Goal: Answer question/provide support: Share knowledge or assist other users

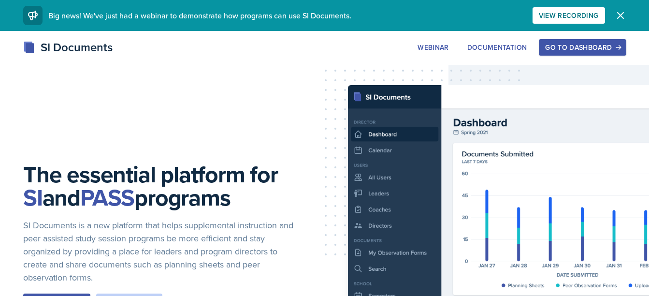
click at [560, 49] on div "Go to Dashboard" at bounding box center [582, 47] width 74 height 8
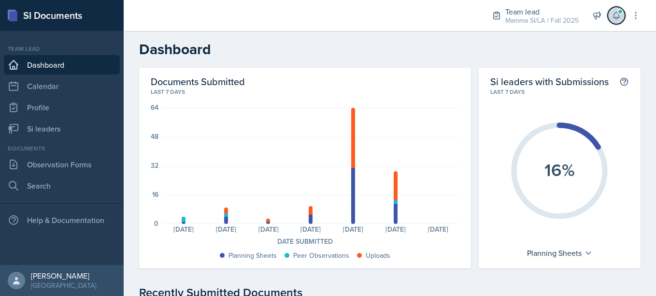
click at [623, 20] on button at bounding box center [616, 15] width 17 height 17
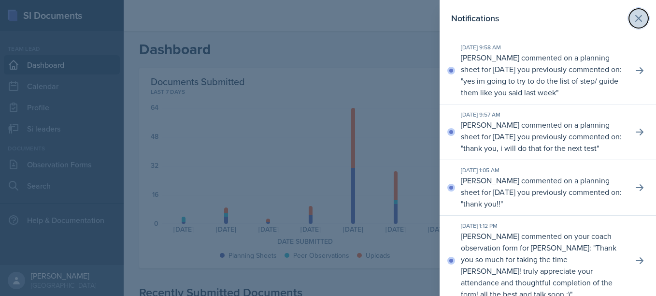
click at [637, 14] on icon at bounding box center [639, 19] width 12 height 12
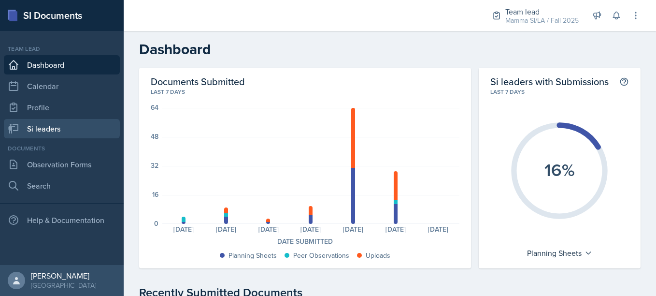
click at [77, 126] on link "Si leaders" at bounding box center [62, 128] width 116 height 19
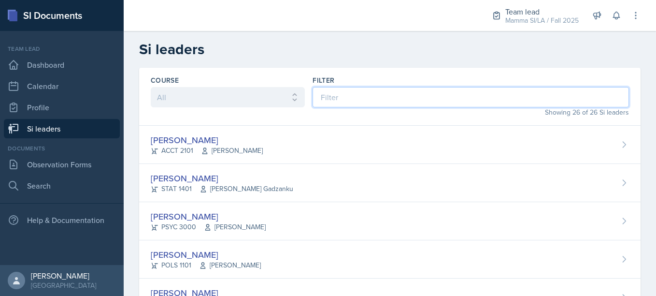
click at [374, 96] on input at bounding box center [471, 97] width 316 height 20
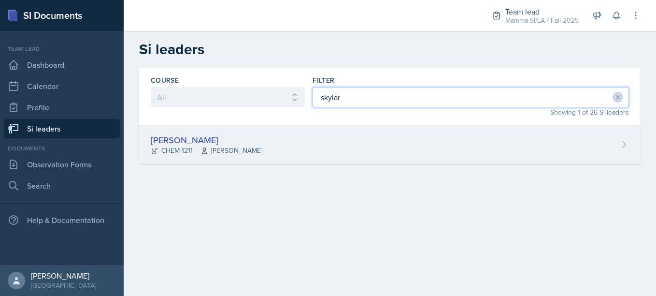
type input "skylar"
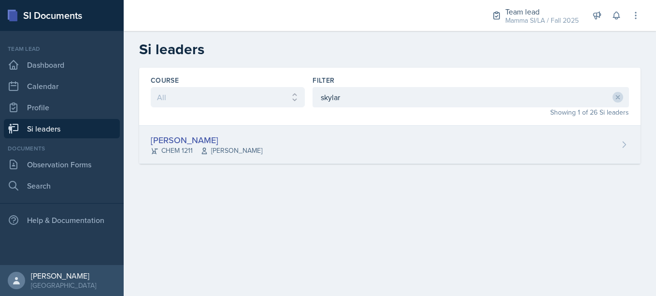
click at [325, 141] on div "[PERSON_NAME] CHEM 1211 [PERSON_NAME]" at bounding box center [389, 145] width 501 height 38
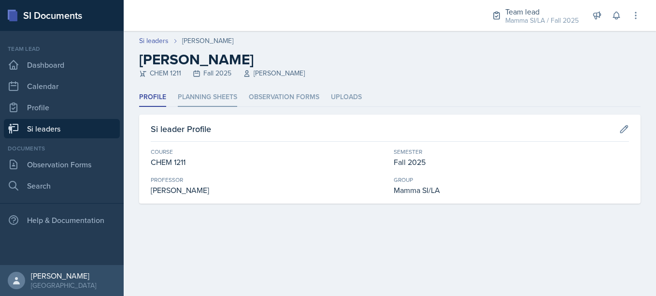
click at [218, 96] on li "Planning Sheets" at bounding box center [207, 97] width 59 height 19
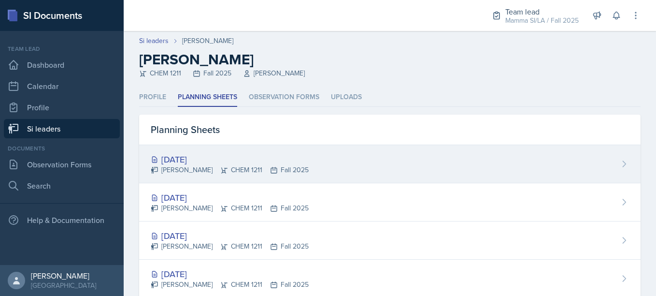
click at [273, 155] on div "[DATE]" at bounding box center [230, 159] width 158 height 13
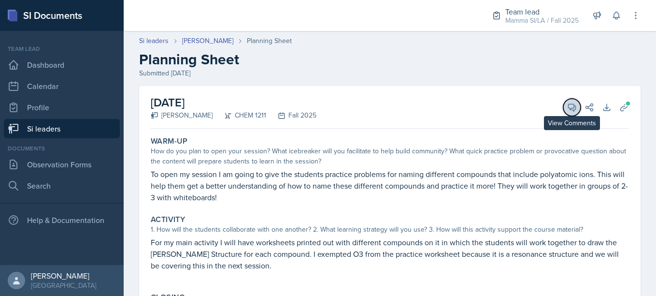
click at [563, 108] on button "View Comments" at bounding box center [571, 107] width 17 height 17
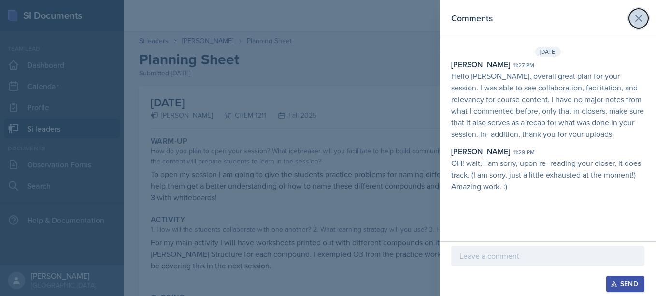
click at [644, 16] on icon at bounding box center [639, 19] width 12 height 12
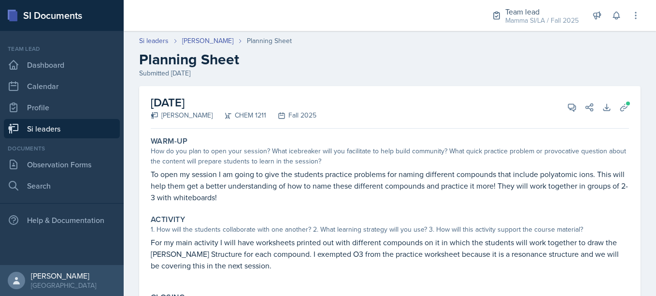
click at [93, 128] on link "Si leaders" at bounding box center [62, 128] width 116 height 19
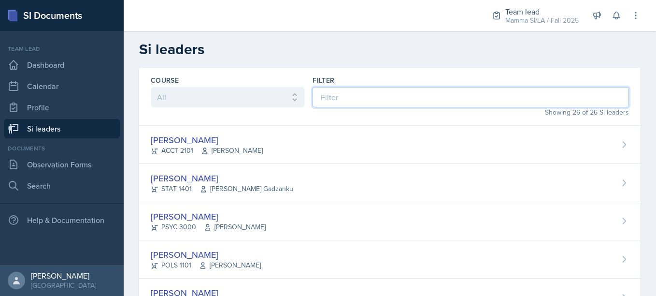
click at [371, 93] on input at bounding box center [471, 97] width 316 height 20
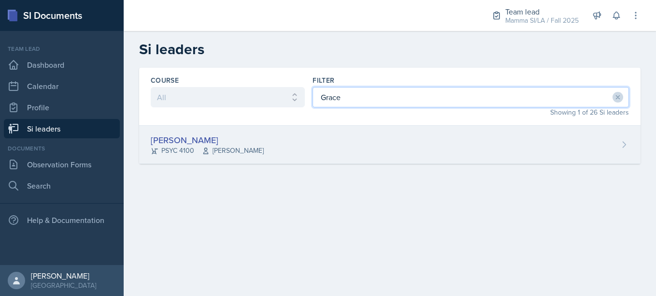
type input "Grace"
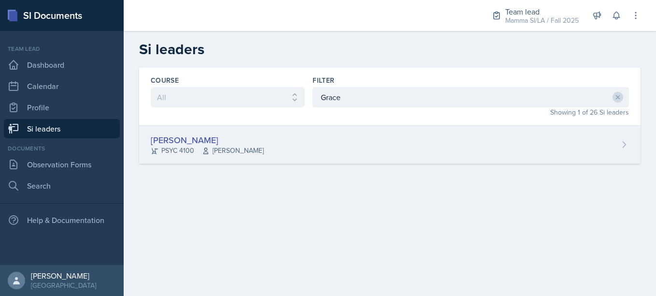
click at [325, 137] on div "[PERSON_NAME] PSYC 4100 [PERSON_NAME] Story" at bounding box center [389, 145] width 501 height 38
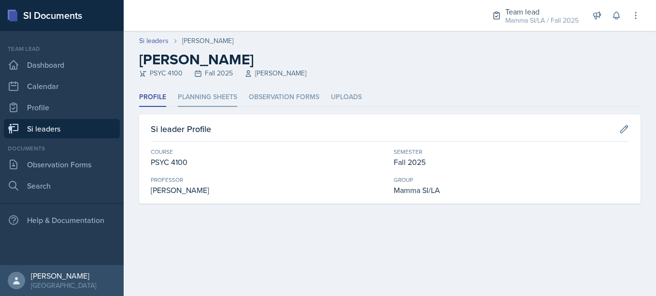
click at [228, 93] on li "Planning Sheets" at bounding box center [207, 97] width 59 height 19
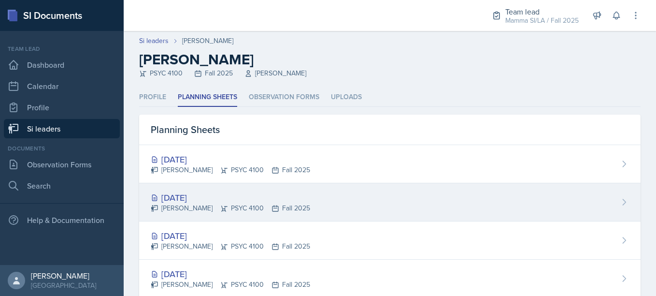
click at [276, 200] on div "[DATE]" at bounding box center [230, 197] width 159 height 13
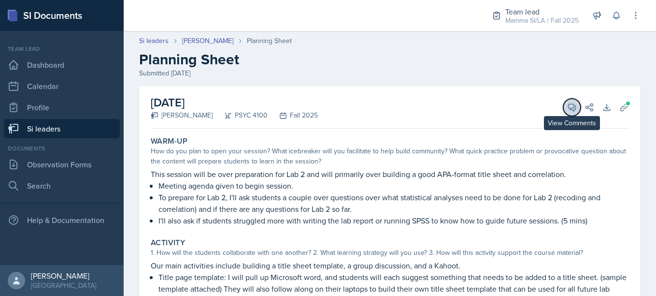
click at [563, 107] on button "View Comments" at bounding box center [571, 107] width 17 height 17
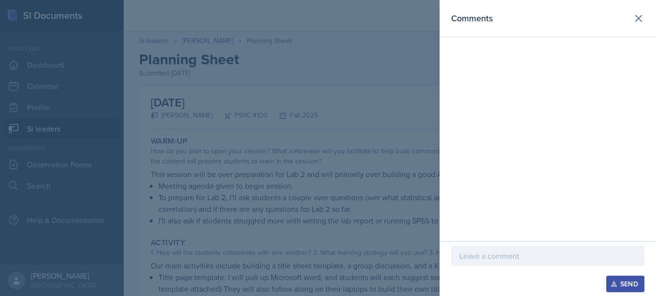
click at [356, 150] on div at bounding box center [328, 148] width 656 height 296
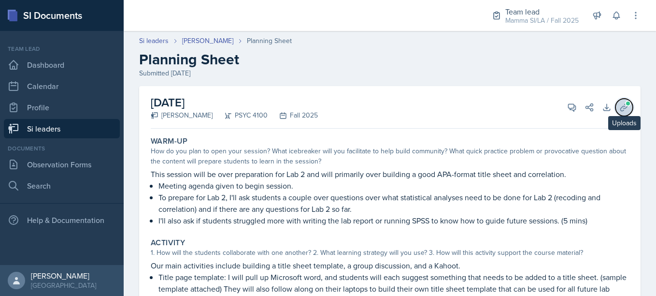
click at [619, 107] on icon at bounding box center [624, 107] width 10 height 10
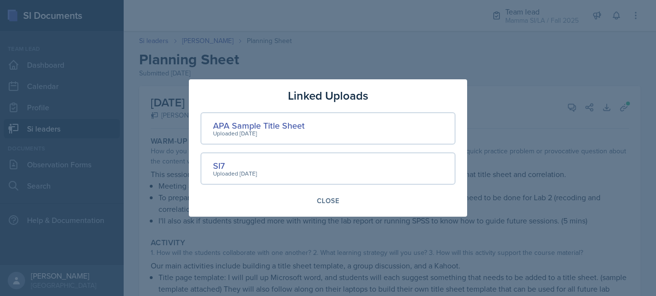
click at [542, 149] on div at bounding box center [328, 148] width 656 height 296
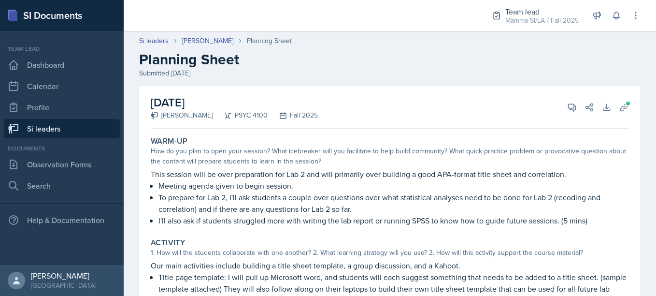
click at [566, 116] on div "[DATE] [PERSON_NAME] PSYC 4100 Fall 2025 View Comments Comments Send Share Down…" at bounding box center [390, 107] width 478 height 43
click at [567, 105] on icon at bounding box center [572, 107] width 10 height 10
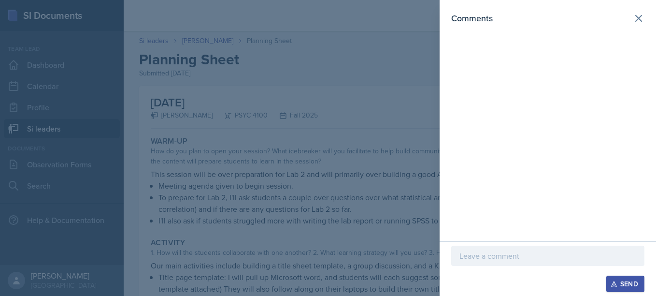
click at [498, 254] on p at bounding box center [547, 256] width 177 height 12
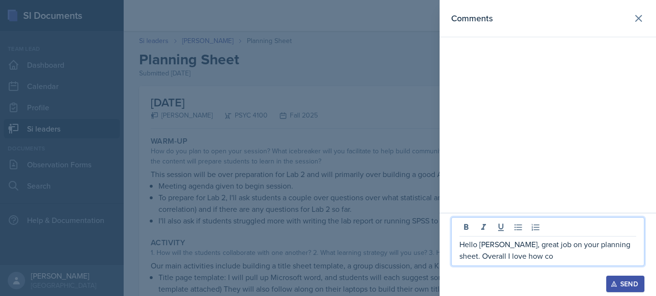
click at [487, 253] on p "Hello [PERSON_NAME], great job on your planning sheet. Overall I love how co" at bounding box center [547, 249] width 177 height 23
click at [534, 256] on p "Hello [PERSON_NAME], great job on your planning sheet. Overall, I love how co" at bounding box center [547, 249] width 177 height 23
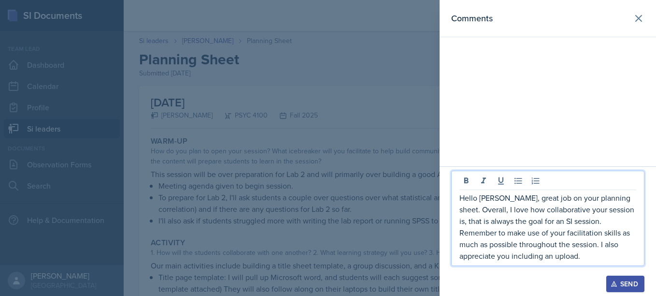
click at [619, 277] on button "Send" at bounding box center [625, 283] width 38 height 16
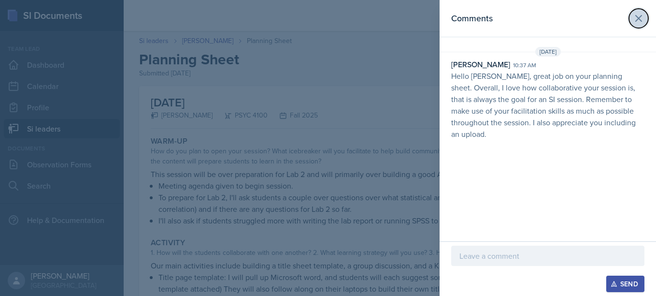
click at [635, 18] on icon at bounding box center [639, 19] width 12 height 12
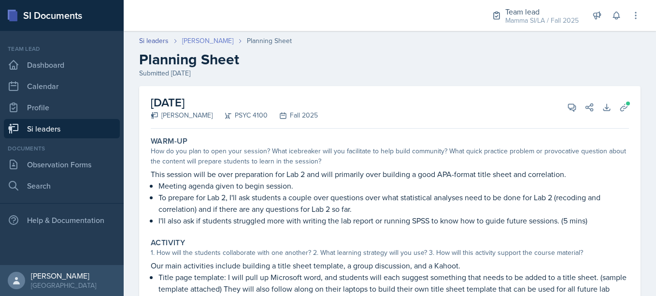
click at [208, 43] on link "[PERSON_NAME]" at bounding box center [207, 41] width 51 height 10
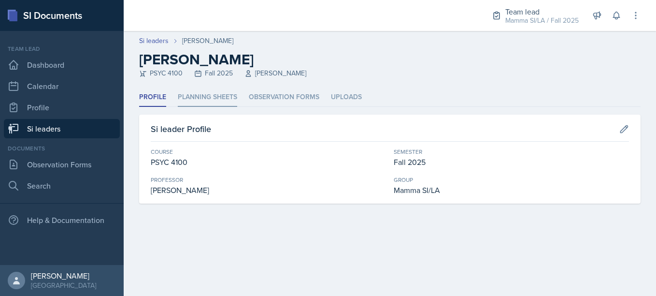
click at [206, 101] on li "Planning Sheets" at bounding box center [207, 97] width 59 height 19
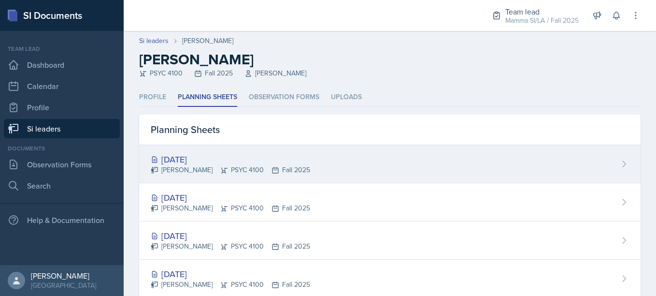
click at [232, 155] on div "[DATE]" at bounding box center [230, 159] width 159 height 13
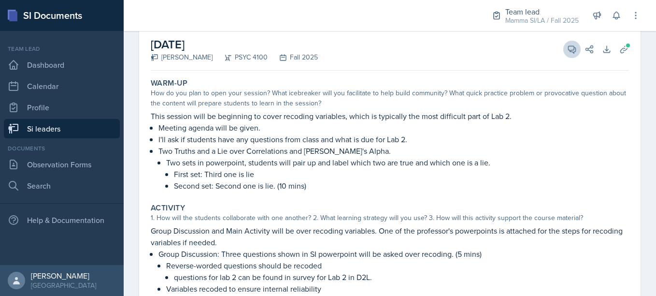
scroll to position [36, 0]
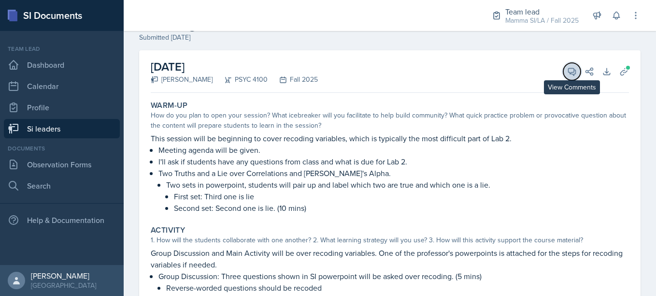
click at [567, 70] on icon at bounding box center [572, 72] width 10 height 10
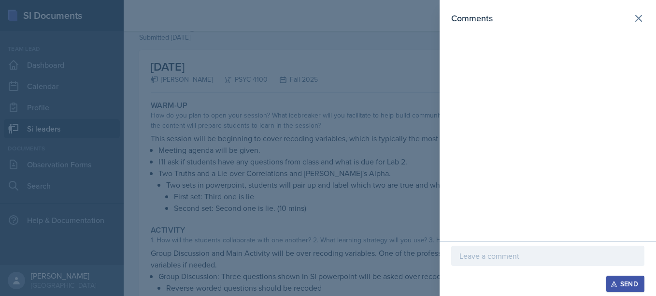
click at [518, 262] on div at bounding box center [547, 255] width 193 height 20
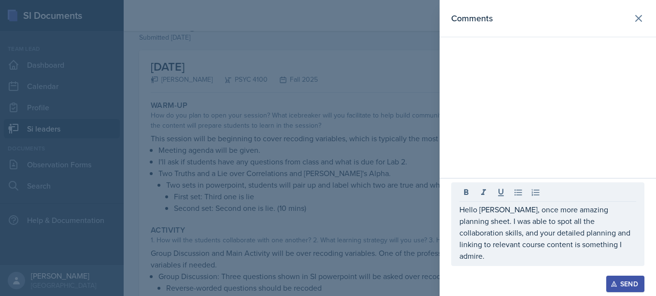
click at [352, 221] on div at bounding box center [328, 148] width 656 height 296
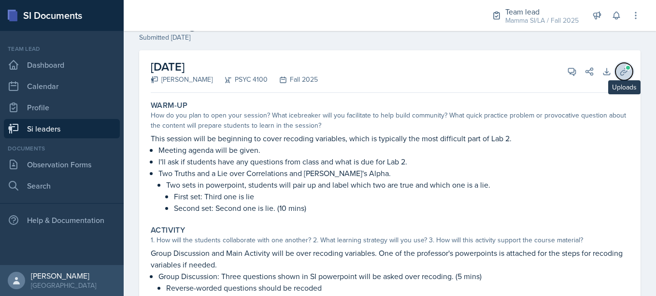
click at [621, 78] on button "Uploads" at bounding box center [623, 71] width 17 height 17
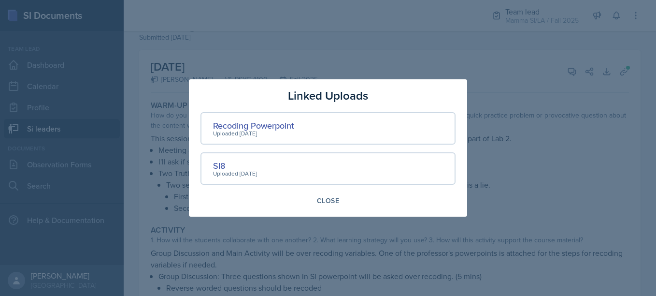
click at [610, 127] on div at bounding box center [328, 148] width 656 height 296
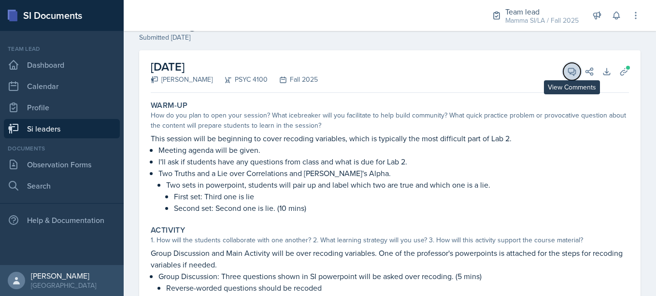
click at [563, 68] on button "View Comments" at bounding box center [571, 71] width 17 height 17
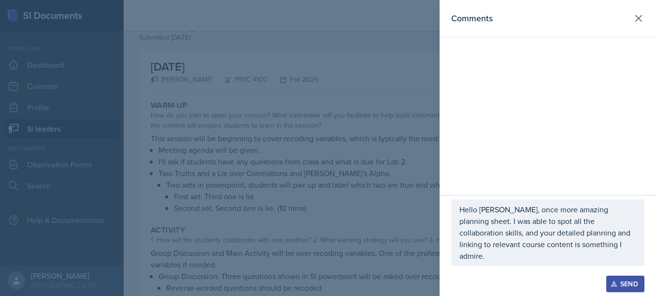
click at [571, 255] on p "Hello [PERSON_NAME], once more amazing planning sheet. I was able to spot all t…" at bounding box center [547, 232] width 177 height 58
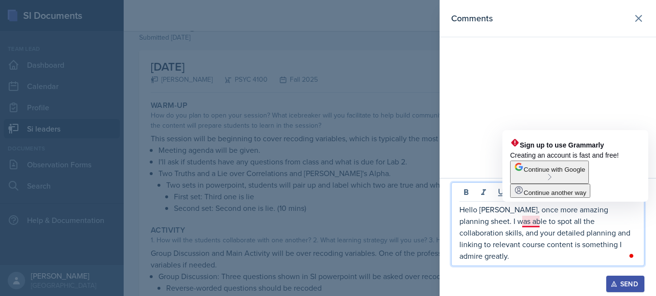
click at [538, 223] on p "Hello [PERSON_NAME], once more amazing planning sheet. I was able to spot all t…" at bounding box center [547, 232] width 177 height 58
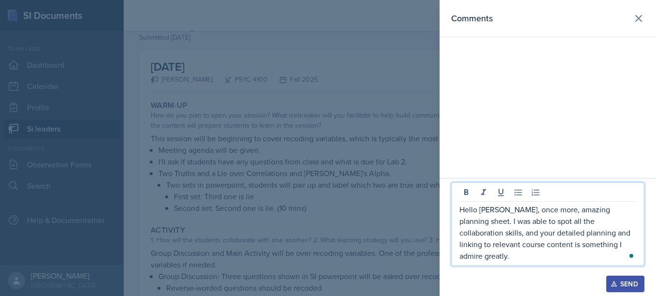
click at [589, 259] on p "Hello [PERSON_NAME], once more, amazing planning sheet. I was able to spot all …" at bounding box center [547, 232] width 177 height 58
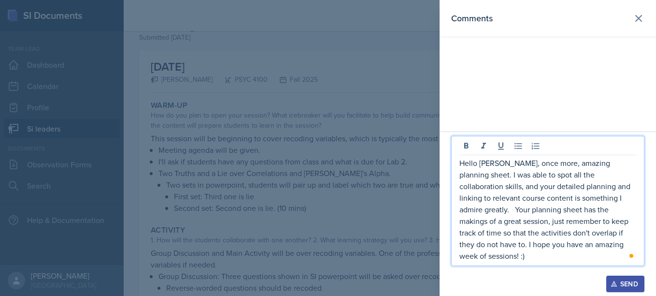
click at [602, 187] on p "Hello [PERSON_NAME], once more, amazing planning sheet. I was able to spot all …" at bounding box center [547, 209] width 177 height 104
click at [603, 206] on p "Hello [PERSON_NAME], once more, amazing planning sheet. I was able to spot all …" at bounding box center [547, 209] width 177 height 104
click at [609, 208] on p "Hello [PERSON_NAME], once more, amazing planning sheet. I was able to spot all …" at bounding box center [547, 209] width 177 height 104
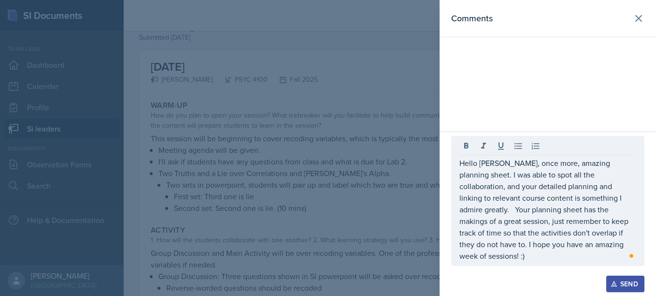
click at [630, 287] on div "Send" at bounding box center [625, 284] width 26 height 8
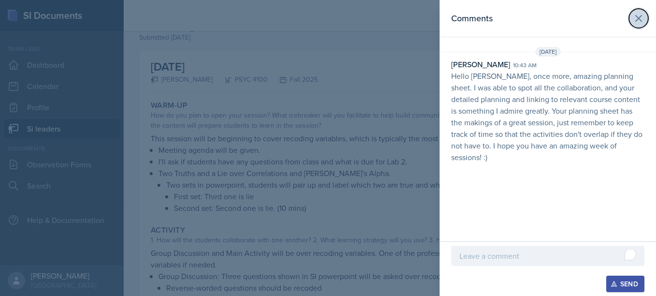
click at [635, 15] on icon at bounding box center [639, 19] width 12 height 12
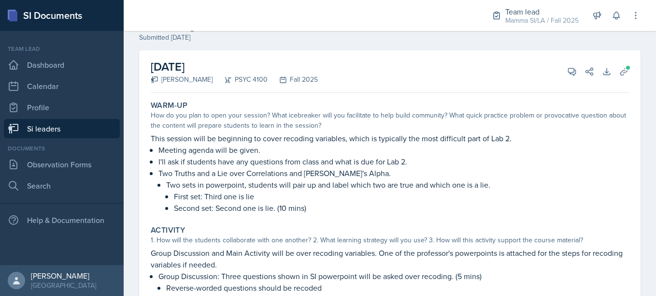
scroll to position [0, 0]
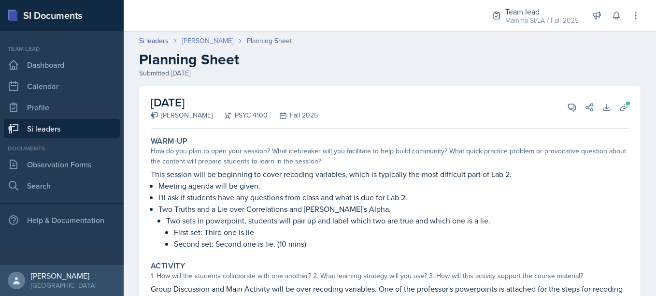
click at [208, 40] on link "[PERSON_NAME]" at bounding box center [207, 41] width 51 height 10
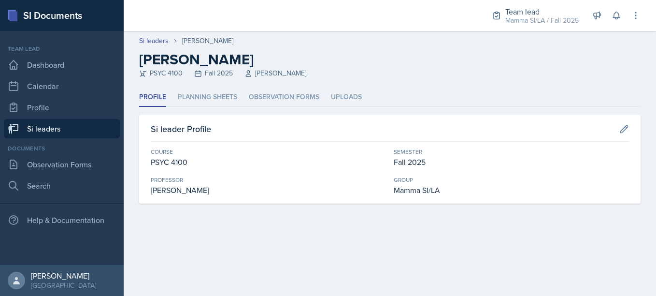
click at [59, 125] on link "Si leaders" at bounding box center [62, 128] width 116 height 19
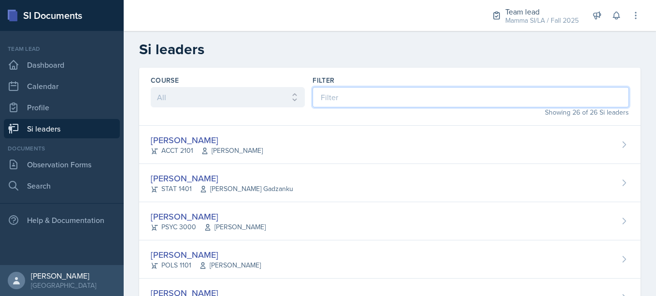
click at [333, 100] on input at bounding box center [471, 97] width 316 height 20
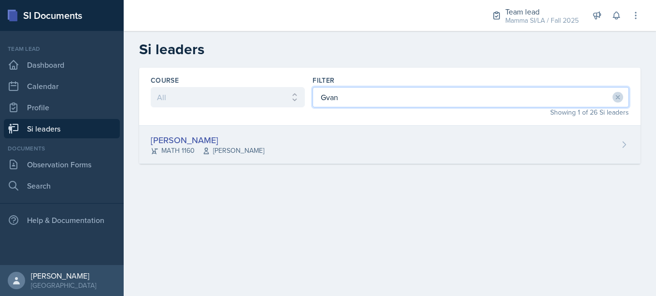
type input "Gvan"
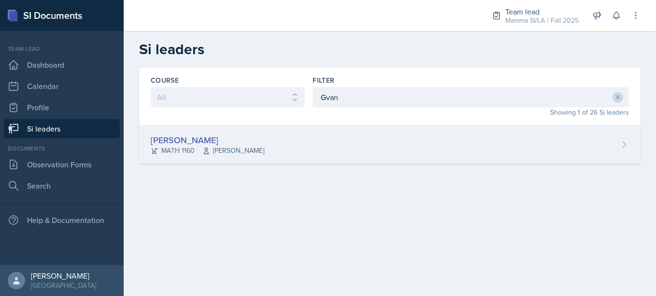
click at [291, 134] on div "[PERSON_NAME] MATH 1160 [PERSON_NAME]" at bounding box center [389, 145] width 501 height 38
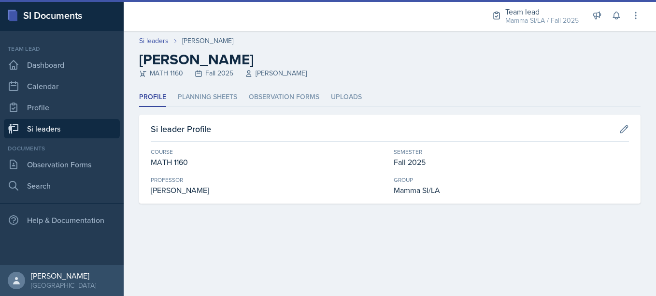
click at [223, 87] on header "Si leaders [PERSON_NAME] [PERSON_NAME] MATH 1160 Fall 2025 [PERSON_NAME]" at bounding box center [390, 59] width 532 height 57
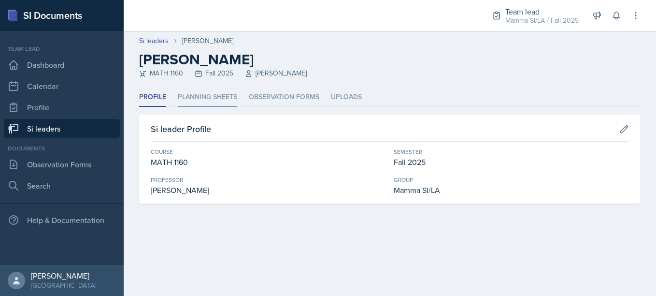
click at [222, 96] on li "Planning Sheets" at bounding box center [207, 97] width 59 height 19
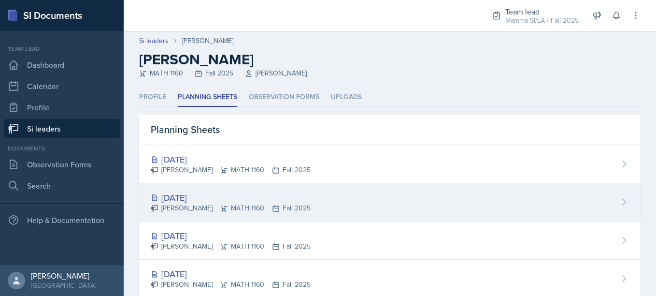
click at [258, 199] on div "[DATE]" at bounding box center [231, 197] width 160 height 13
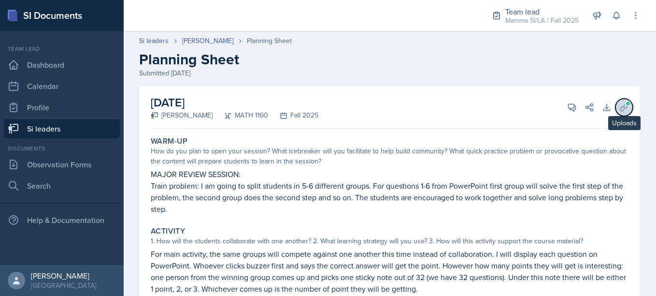
click at [619, 112] on icon at bounding box center [624, 107] width 10 height 10
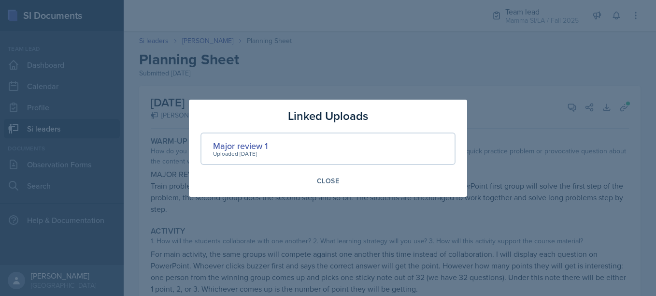
click at [507, 218] on div at bounding box center [328, 148] width 656 height 296
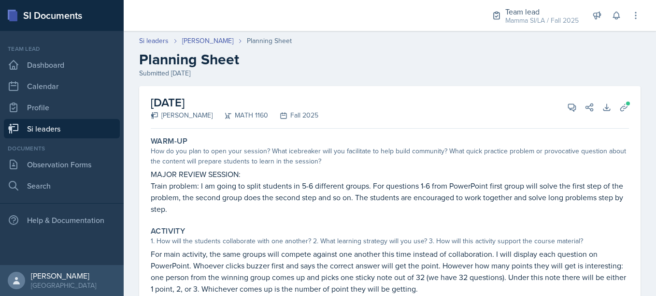
click at [507, 218] on div "Warm-Up How do you plan to open your session? What icebreaker will you facilita…" at bounding box center [390, 271] width 478 height 279
click at [571, 106] on button "View Comments" at bounding box center [571, 107] width 17 height 17
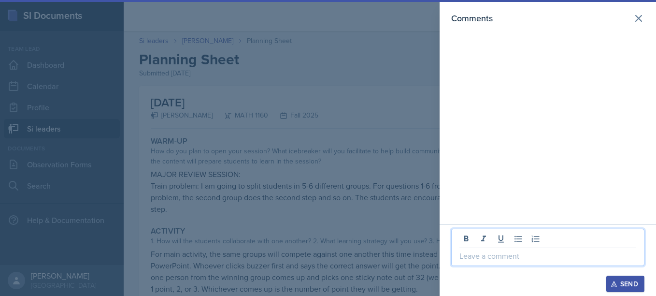
click at [490, 257] on p at bounding box center [547, 256] width 177 height 12
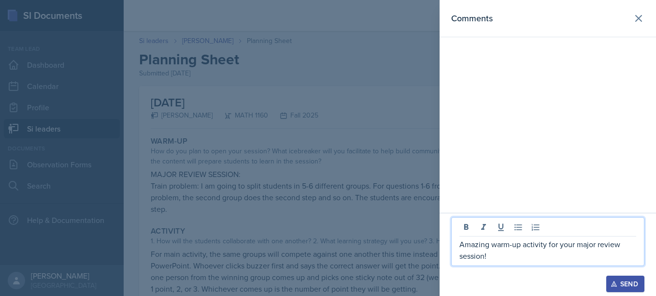
click at [459, 243] on p "Amazing warm-up activity for your major review session!" at bounding box center [547, 249] width 177 height 23
click at [550, 253] on p "Hello Gvantsa, Amazing warm-up activity for your major review session!" at bounding box center [547, 249] width 177 height 23
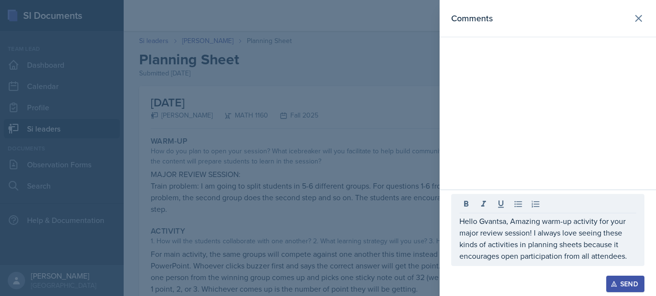
click at [354, 207] on div at bounding box center [328, 148] width 656 height 296
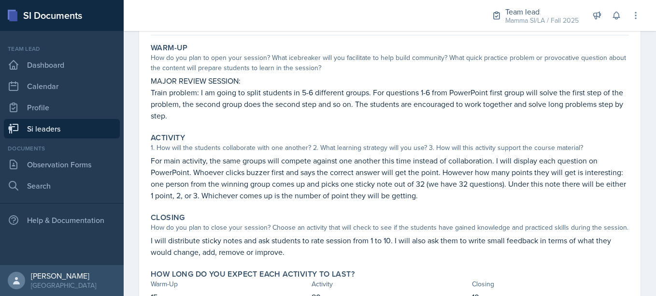
scroll to position [96, 0]
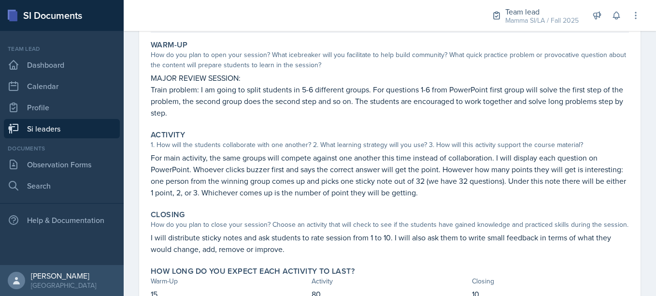
click at [354, 207] on div "Closing How do you plan to close your session? Choose an activity that will che…" at bounding box center [390, 232] width 486 height 53
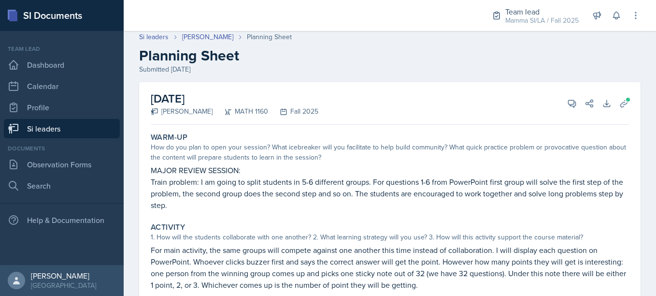
scroll to position [0, 0]
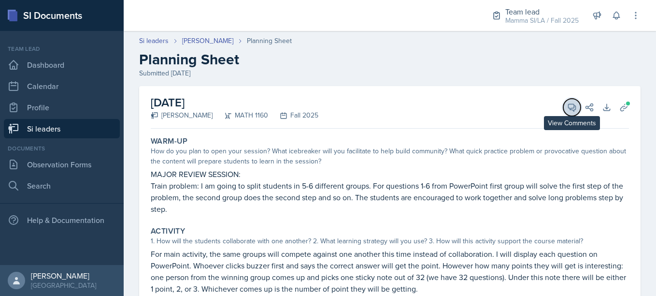
click at [569, 109] on icon at bounding box center [572, 107] width 7 height 7
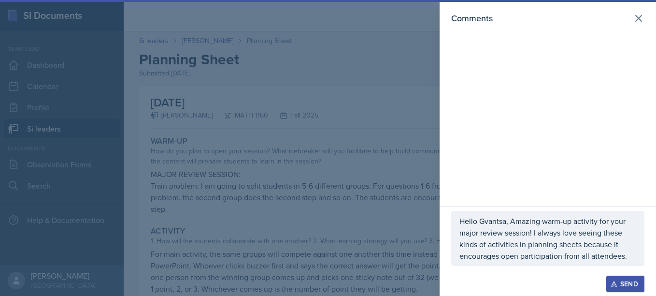
click at [634, 255] on p "Hello Gvantsa, Amazing warm-up activity for your major review session! I always…" at bounding box center [547, 238] width 177 height 46
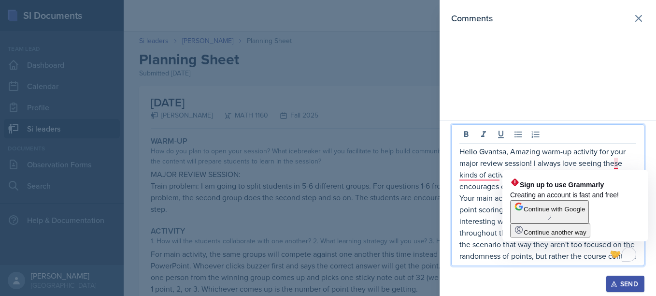
click at [619, 162] on p "Hello Gvantsa, Amazing warm-up activity for your major review session! I always…" at bounding box center [547, 203] width 177 height 116
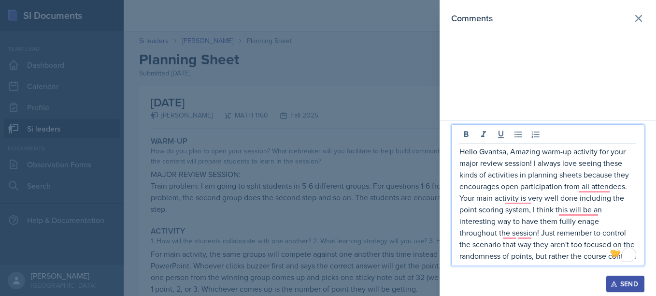
click at [497, 177] on p "Hello Gvantsa, Amazing warm-up activity for your major review session! I always…" at bounding box center [547, 203] width 177 height 116
click at [499, 175] on p "Hello Gvantsa, Amazing warm-up activity for your major review session! I always…" at bounding box center [547, 203] width 177 height 116
click at [578, 185] on p "Hello Gvantsa, Amazing warm-up activity for your major review session! I always…" at bounding box center [547, 203] width 177 height 116
click at [533, 196] on p "Hello Gvantsa, Amazing warm-up activity for your major review session! I always…" at bounding box center [547, 203] width 177 height 116
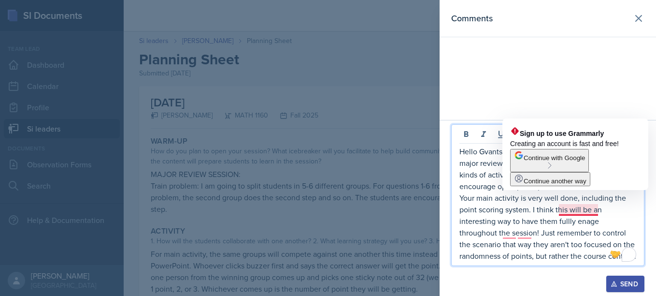
click at [582, 208] on p "Hello Gvantsa, Amazing warm-up activity for your major review session! I always…" at bounding box center [547, 203] width 177 height 116
click at [568, 209] on p "Hello Gvantsa, Amazing warm-up activity for your major review session! I always…" at bounding box center [547, 203] width 177 height 116
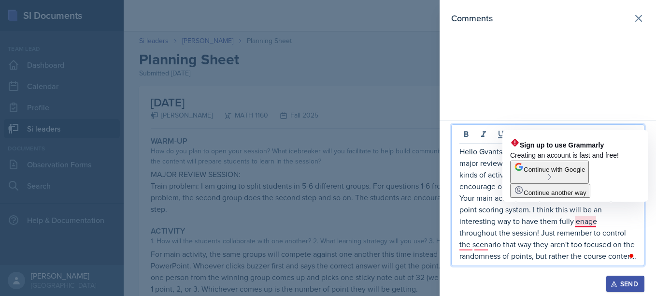
click at [589, 225] on p "Hello Gvantsa, Amazing warm-up activity for your major review session! I always…" at bounding box center [547, 203] width 177 height 116
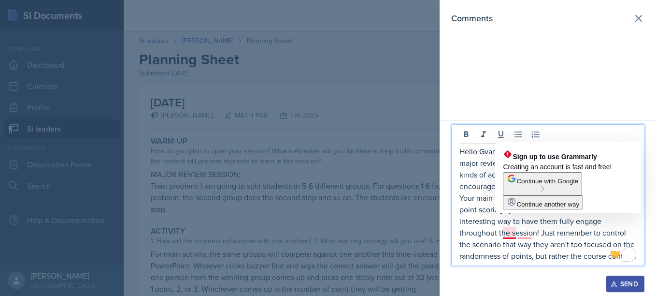
click at [501, 232] on p "Hello Gvantsa, Amazing warm-up activity for your major review session! I always…" at bounding box center [547, 203] width 177 height 116
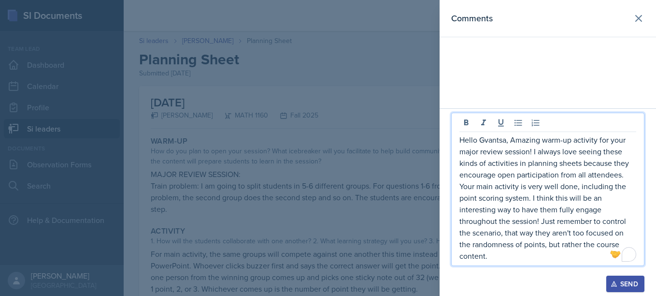
click at [497, 257] on p "Hello Gvantsa, Amazing warm-up activity for your major review session! I always…" at bounding box center [547, 198] width 177 height 128
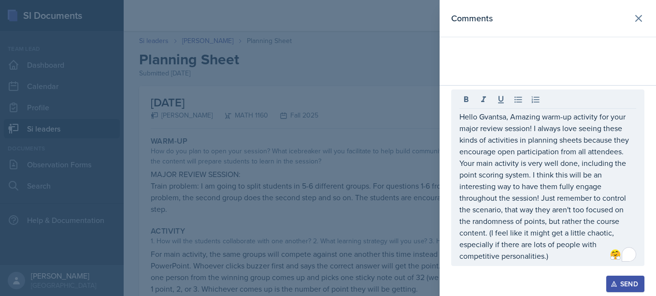
click at [341, 244] on div at bounding box center [328, 148] width 656 height 296
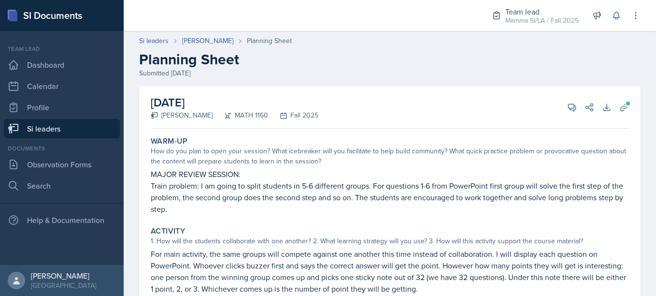
click at [573, 112] on div "View Comments Comments Hello Gvantsa, Amazing warm-up activity for your major r…" at bounding box center [576, 107] width 35 height 10
click at [569, 108] on icon at bounding box center [572, 107] width 10 height 10
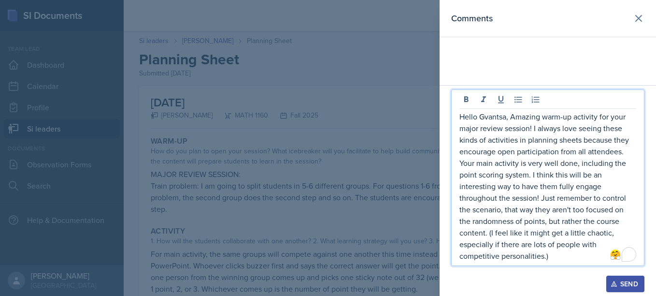
click at [556, 257] on p "Hello Gvantsa, Amazing warm-up activity for your major review session! I always…" at bounding box center [547, 186] width 177 height 151
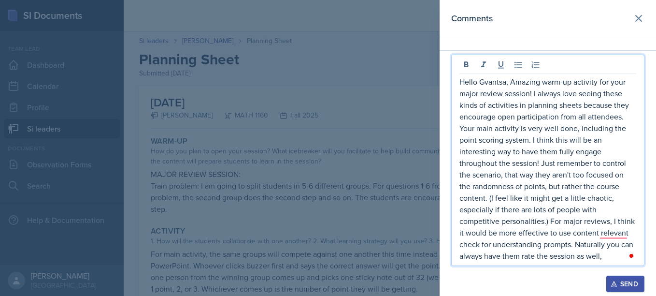
click at [348, 216] on div at bounding box center [328, 148] width 656 height 296
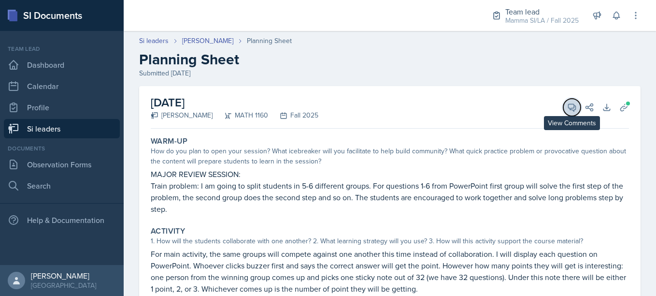
click at [568, 111] on icon at bounding box center [572, 107] width 10 height 10
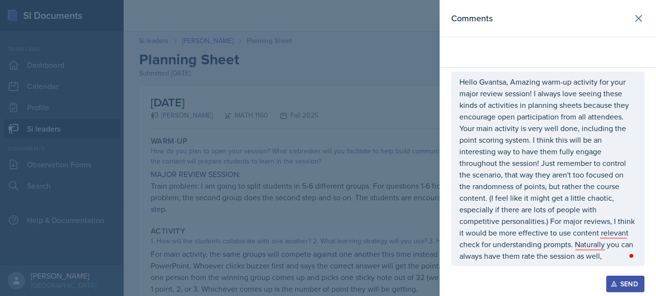
scroll to position [0, 0]
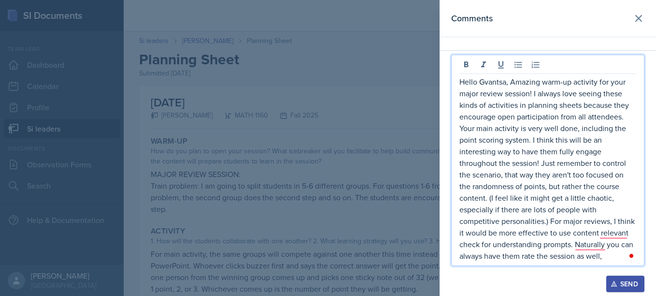
drag, startPoint x: 613, startPoint y: 221, endPoint x: 644, endPoint y: 256, distance: 45.8
click at [644, 256] on div "Hello Gvantsa, Amazing warm-up activity for your major review session! I always…" at bounding box center [547, 160] width 193 height 211
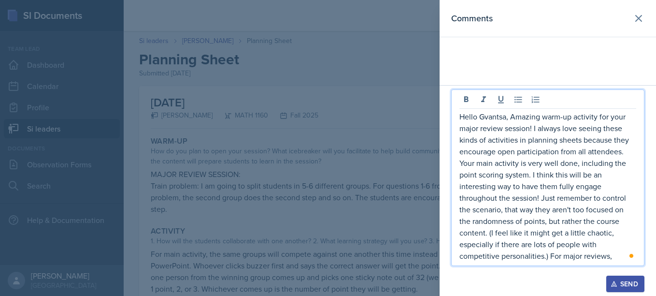
scroll to position [0, 0]
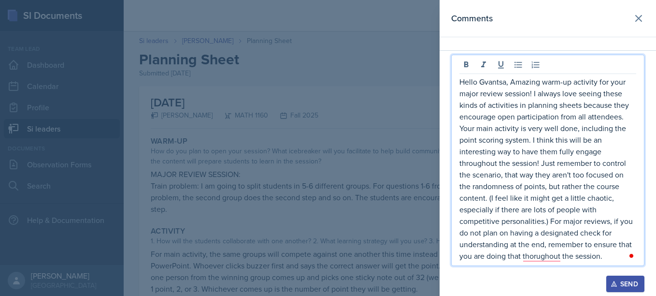
click at [507, 234] on p "Hello Gvantsa, Amazing warm-up activity for your major review session! I always…" at bounding box center [547, 168] width 177 height 185
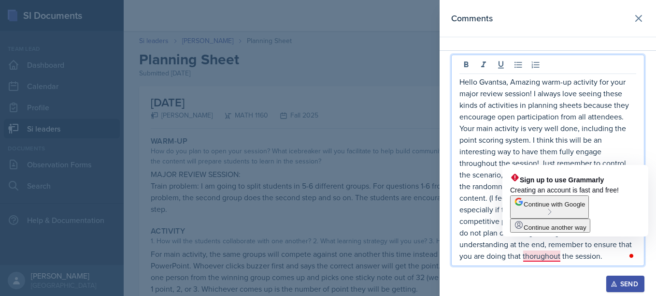
click at [545, 254] on p "Hello Gvantsa, Amazing warm-up activity for your major review session! I always…" at bounding box center [547, 168] width 177 height 185
click at [536, 253] on p "Hello Gvantsa, Amazing warm-up activity for your major review session! I always…" at bounding box center [547, 168] width 177 height 185
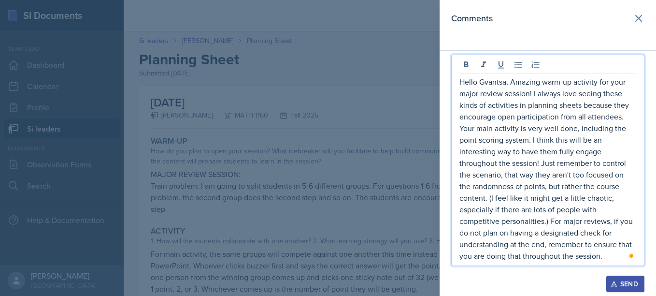
click at [606, 251] on p "Hello Gvantsa, Amazing warm-up activity for your major review session! I always…" at bounding box center [547, 168] width 177 height 185
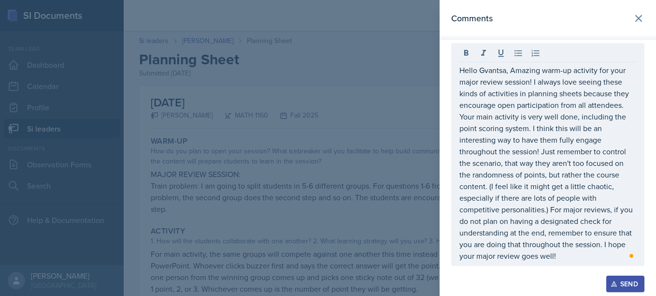
click at [631, 273] on div at bounding box center [547, 271] width 193 height 10
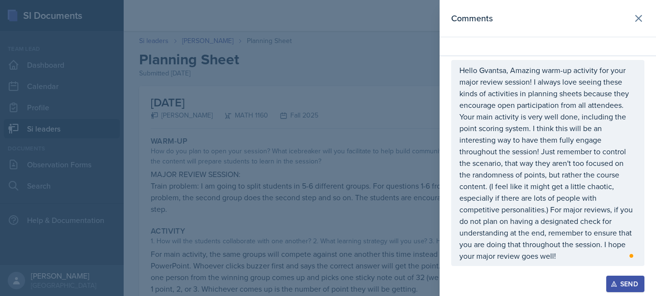
click at [628, 276] on button "Send" at bounding box center [625, 283] width 38 height 16
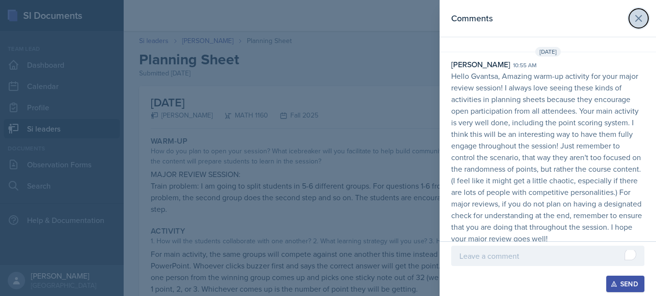
click at [637, 21] on icon at bounding box center [639, 19] width 12 height 12
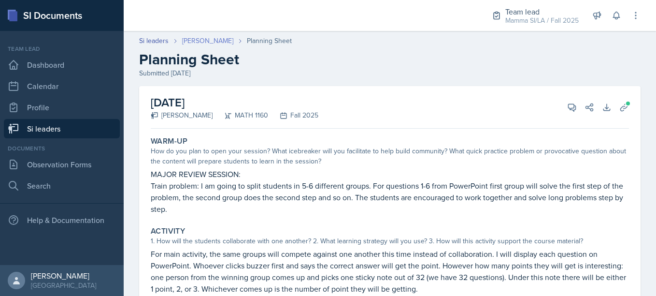
click at [218, 37] on link "[PERSON_NAME]" at bounding box center [207, 41] width 51 height 10
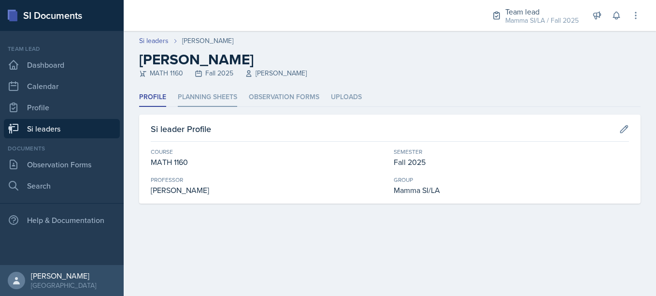
click at [199, 97] on li "Planning Sheets" at bounding box center [207, 97] width 59 height 19
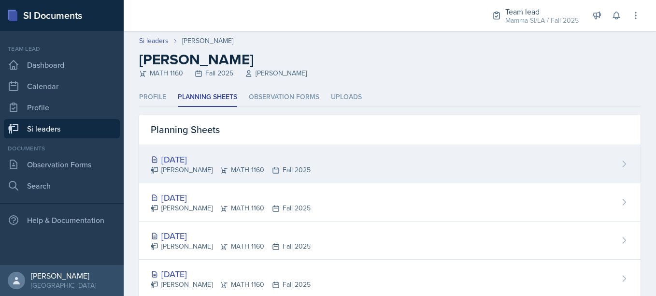
click at [221, 164] on div "[DATE]" at bounding box center [231, 159] width 160 height 13
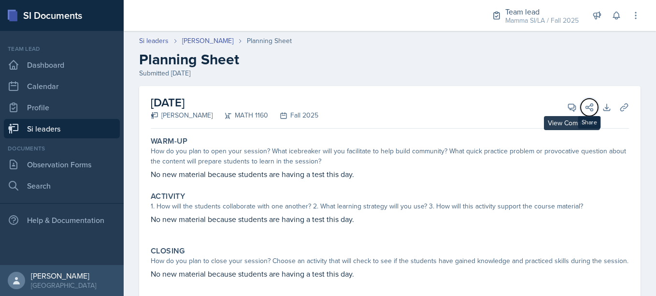
drag, startPoint x: 573, startPoint y: 106, endPoint x: 554, endPoint y: 105, distance: 19.3
click at [559, 105] on div "View Comments Comments Send Share" at bounding box center [576, 107] width 35 height 10
click at [569, 76] on div "Submitted [DATE]" at bounding box center [389, 73] width 501 height 10
click at [567, 103] on icon at bounding box center [572, 107] width 10 height 10
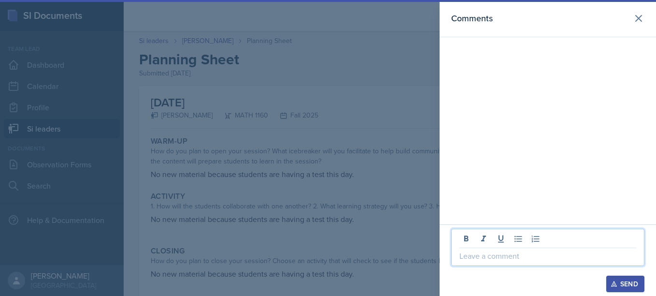
click at [513, 251] on p at bounding box center [547, 256] width 177 height 12
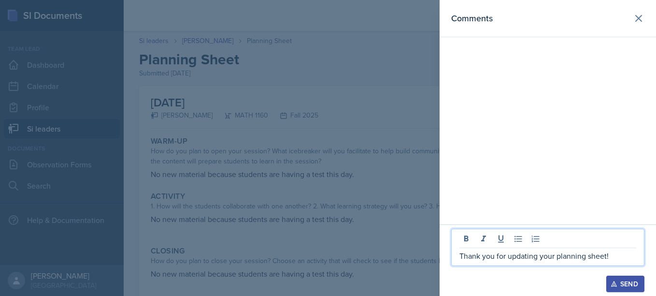
click at [627, 283] on div "Send" at bounding box center [625, 284] width 26 height 8
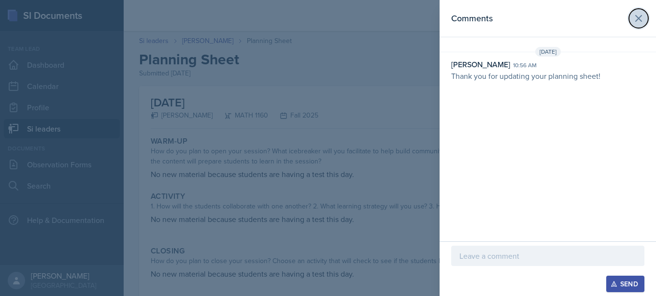
click at [637, 24] on button at bounding box center [638, 18] width 19 height 19
